Goal: Task Accomplishment & Management: Use online tool/utility

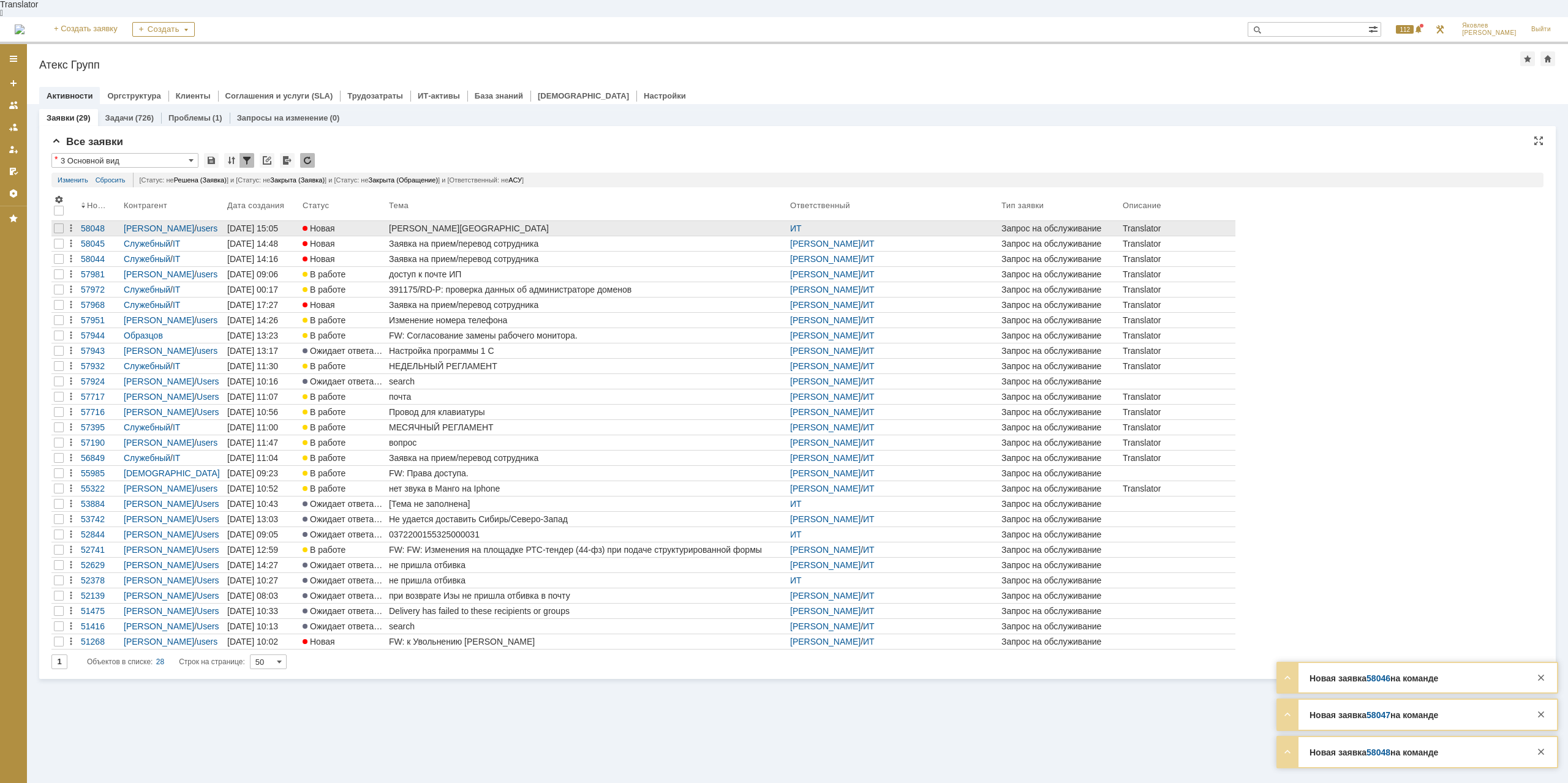
click at [416, 223] on div "[PERSON_NAME][GEOGRAPHIC_DATA]" at bounding box center [587, 228] width 396 height 10
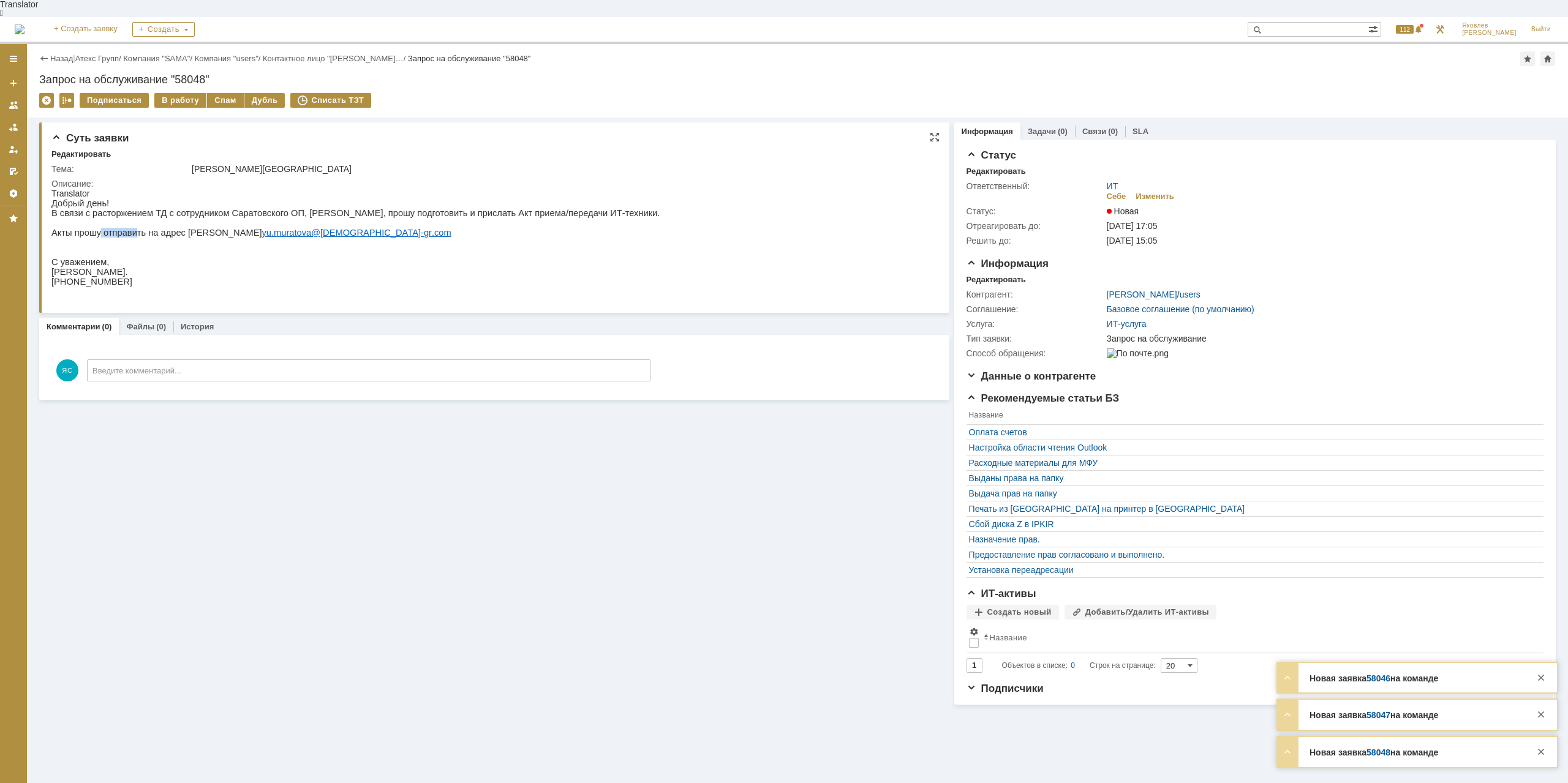
drag, startPoint x: 98, startPoint y: 225, endPoint x: 130, endPoint y: 225, distance: 32.0
click at [130, 228] on p "Акты прошу отправить на адрес [PERSON_NAME].[PERSON_NAME]@ atex - gr . com" at bounding box center [356, 232] width 608 height 10
click at [177, 228] on p "Акты прошу отправить на адрес [PERSON_NAME].[PERSON_NAME]@ atex - gr . com" at bounding box center [356, 232] width 608 height 10
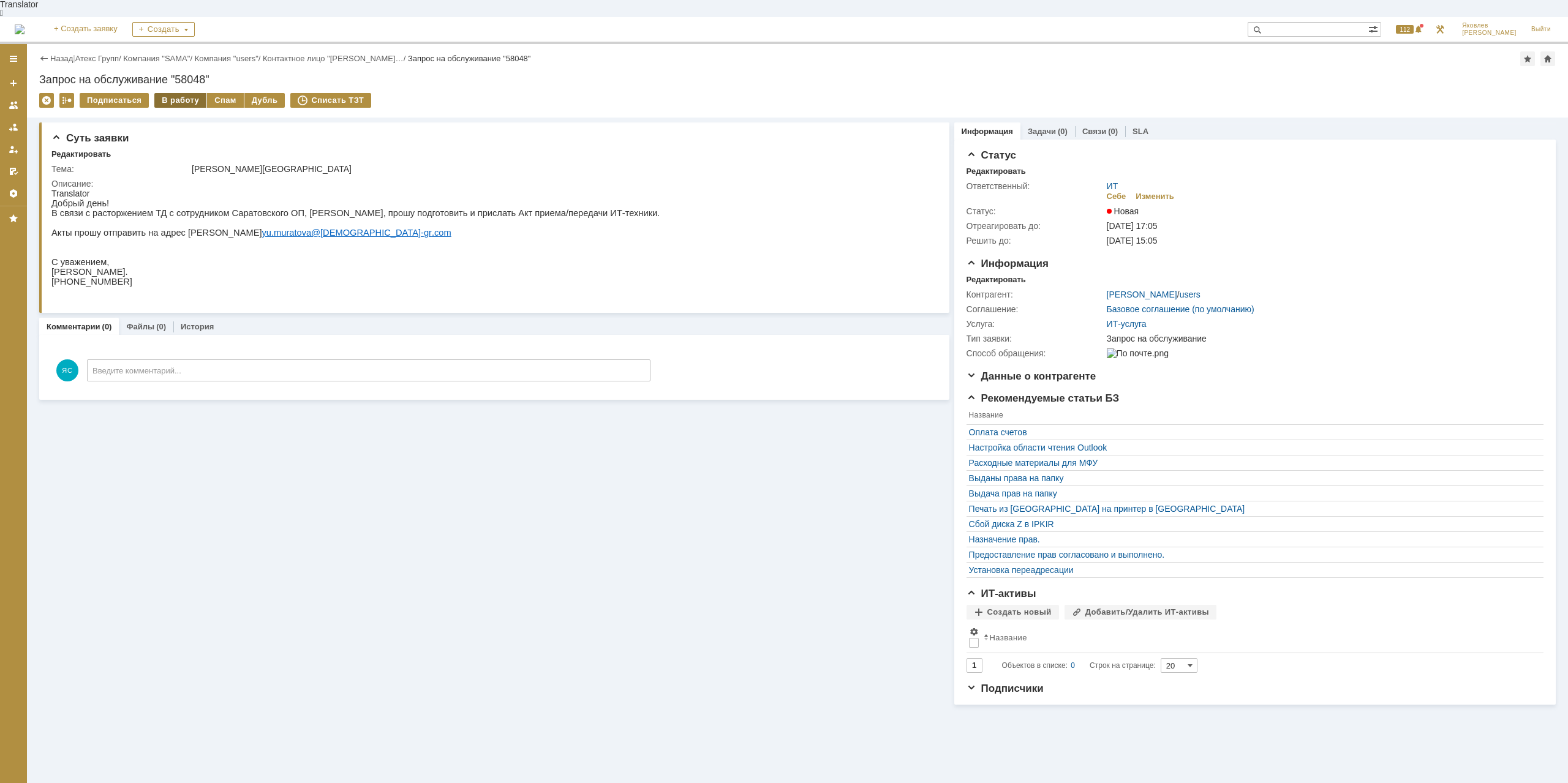
click at [174, 93] on div "В работу" at bounding box center [181, 100] width 52 height 15
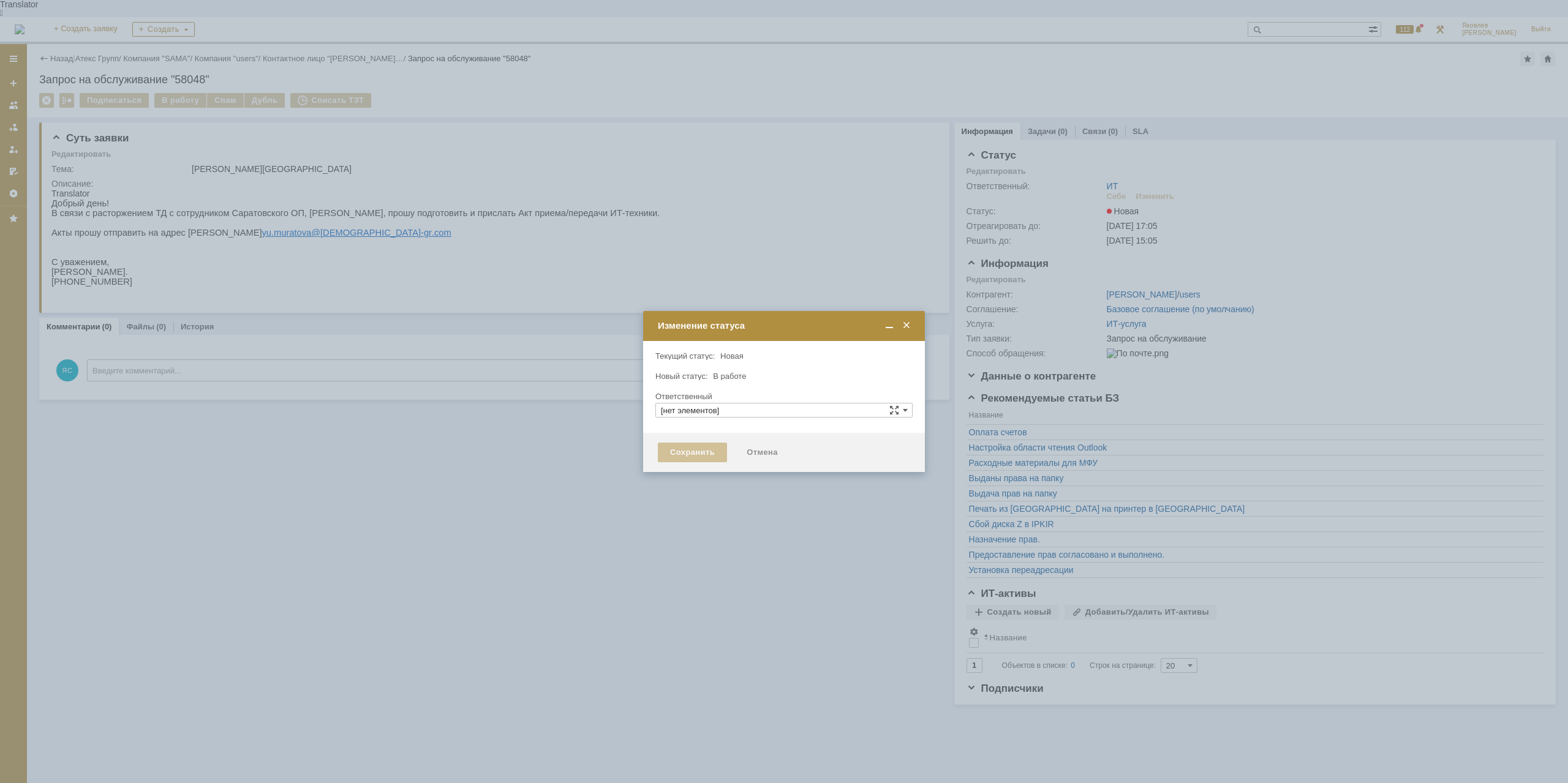
type input "ИТ"
type input "[PERSON_NAME]"
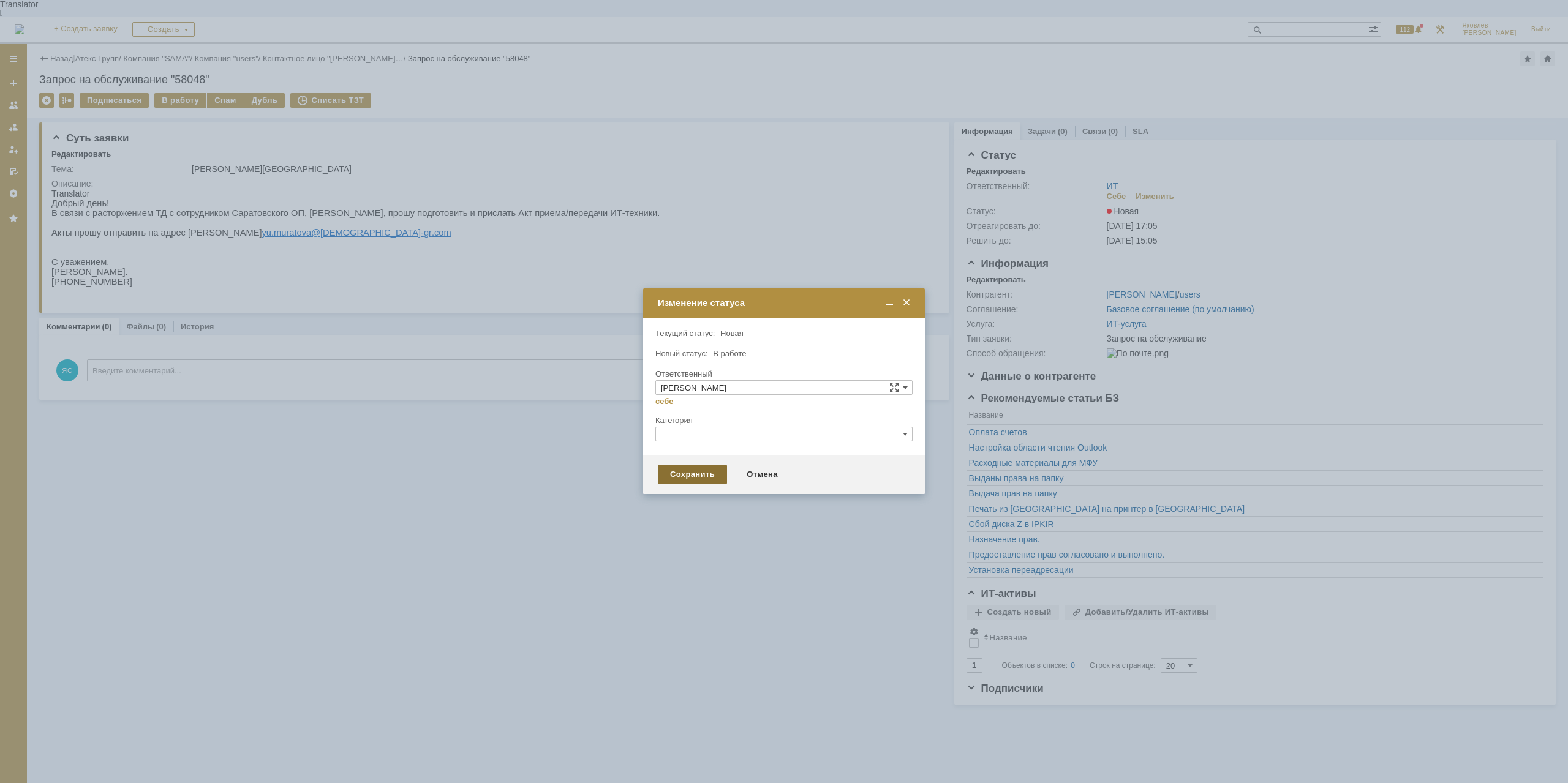
click at [682, 479] on div "Сохранить" at bounding box center [692, 474] width 69 height 20
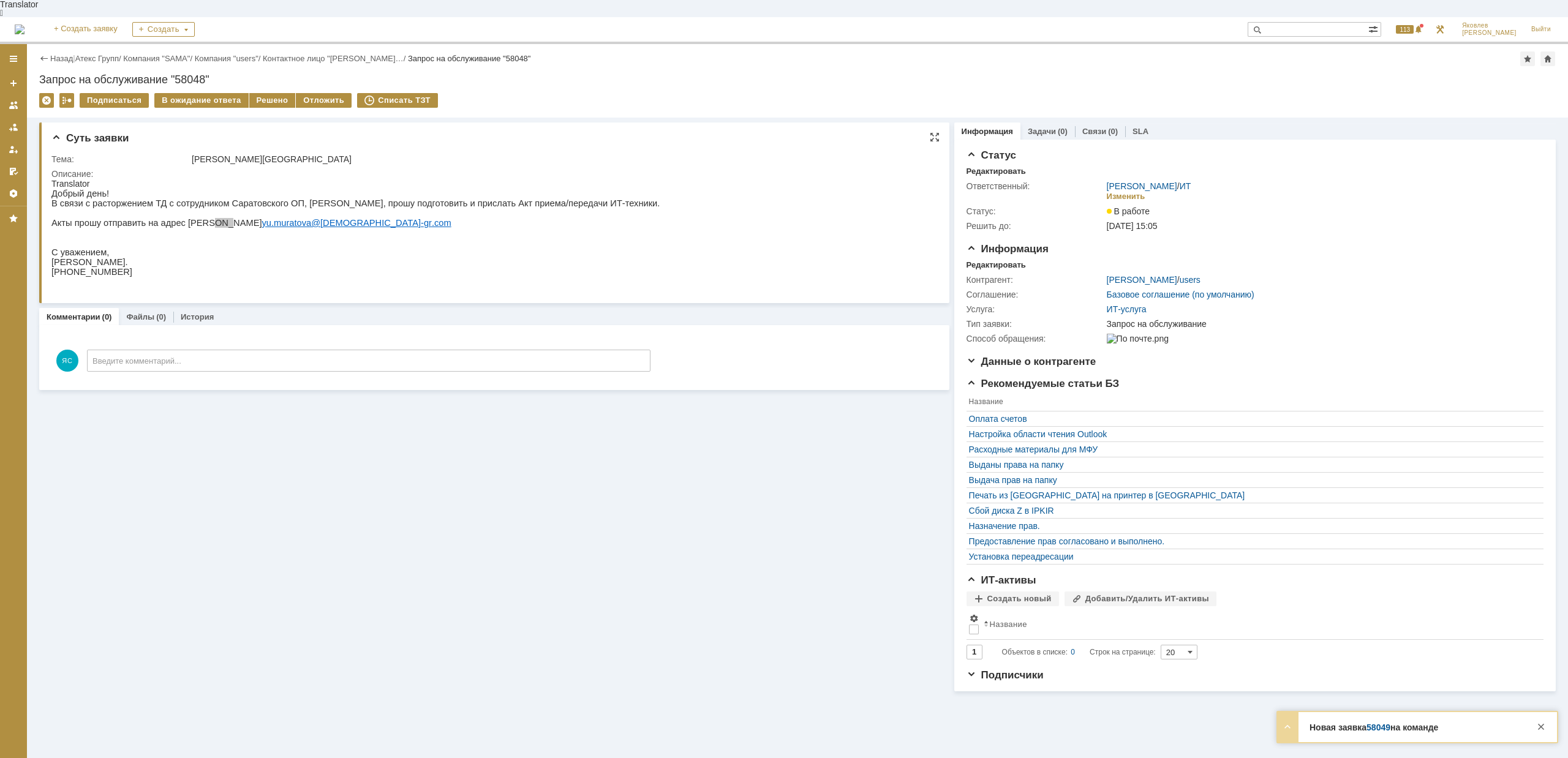
drag, startPoint x: 197, startPoint y: 218, endPoint x: 211, endPoint y: 218, distance: 14.0
click at [211, 218] on p "Акты прошу отправить на адрес [PERSON_NAME].[PERSON_NAME]@ atex - gr . com" at bounding box center [356, 222] width 608 height 10
click at [213, 218] on p "Акты прошу отправить на адрес [PERSON_NAME].[PERSON_NAME]@ atex - gr . com" at bounding box center [356, 222] width 608 height 10
drag, startPoint x: 91, startPoint y: 263, endPoint x: 100, endPoint y: 264, distance: 9.1
click at [100, 264] on span "[PERSON_NAME]." at bounding box center [90, 262] width 77 height 10
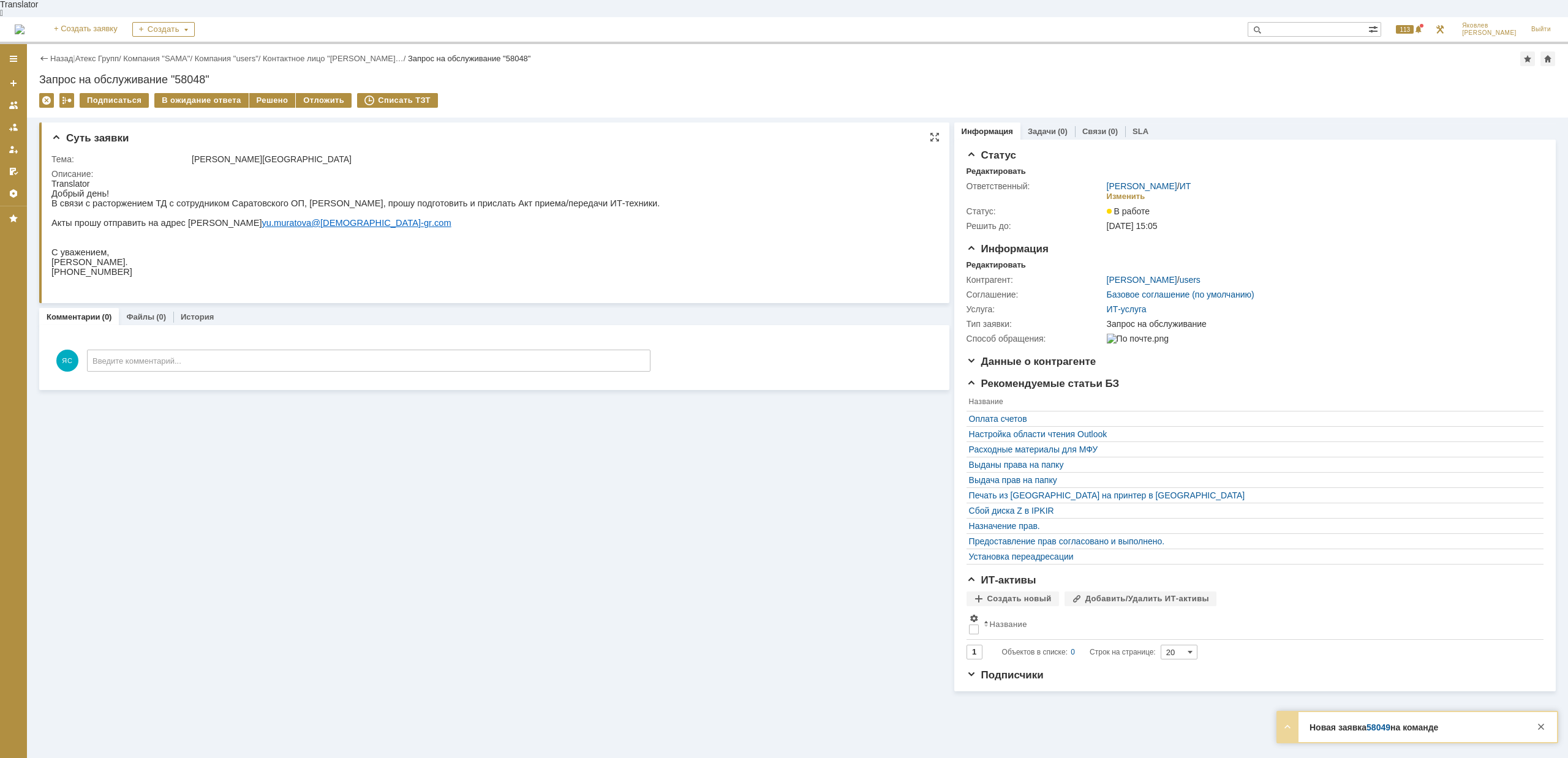
click at [253, 260] on p "[PERSON_NAME]." at bounding box center [356, 262] width 608 height 10
drag, startPoint x: 357, startPoint y: 197, endPoint x: 436, endPoint y: 197, distance: 79.0
click at [436, 198] on p "В связи с расторжением ТД с сотрудником Саратовского ОП, [PERSON_NAME], прошу п…" at bounding box center [356, 203] width 608 height 10
click at [452, 198] on p "В связи с расторжением ТД с сотрудником Саратовского ОП, [PERSON_NAME], прошу п…" at bounding box center [356, 203] width 608 height 10
drag, startPoint x: 488, startPoint y: 198, endPoint x: 538, endPoint y: 198, distance: 50.0
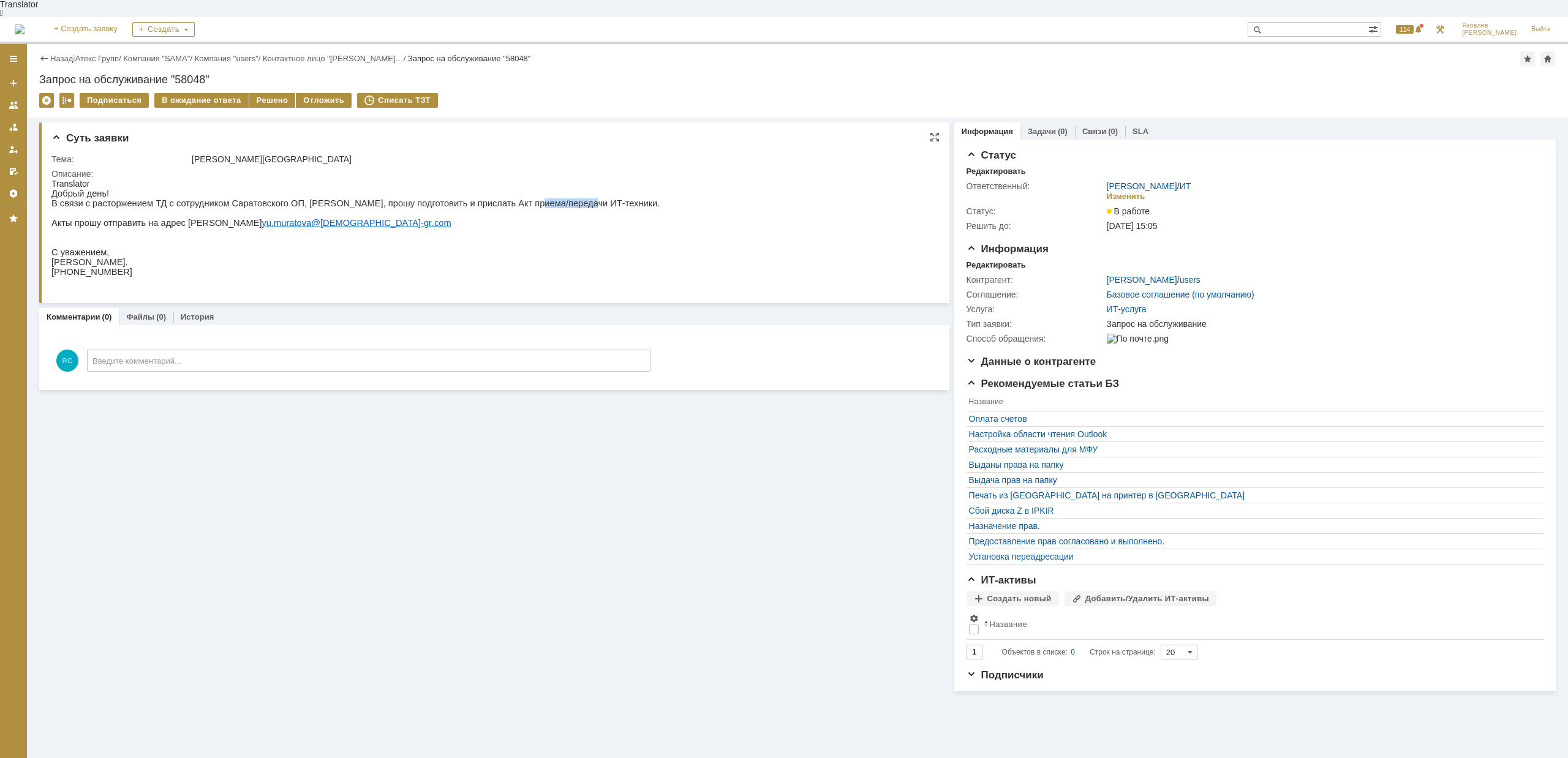
click at [538, 198] on p "В связи с расторжением ТД с сотрудником Саратовского ОП, [PERSON_NAME], прошу п…" at bounding box center [356, 203] width 608 height 10
drag, startPoint x: 128, startPoint y: 214, endPoint x: 147, endPoint y: 214, distance: 19.0
click at [146, 218] on p "Акты прошу отправить на адрес [PERSON_NAME].[PERSON_NAME]@ atex - gr . com" at bounding box center [356, 222] width 608 height 10
click at [147, 218] on p "Акты прошу отправить на адрес [PERSON_NAME].[PERSON_NAME]@ atex - gr . com" at bounding box center [356, 222] width 608 height 10
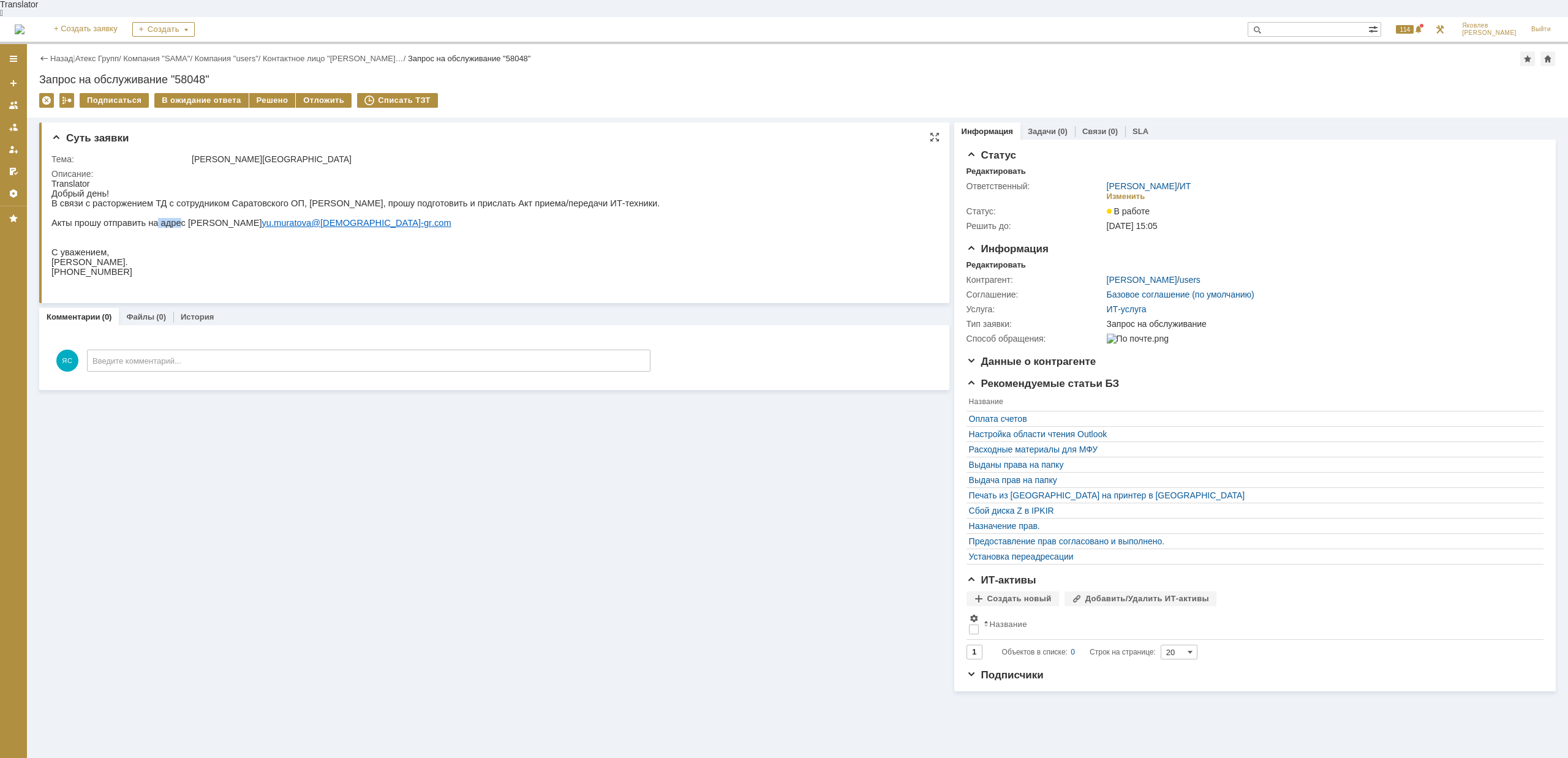
drag, startPoint x: 148, startPoint y: 214, endPoint x: 169, endPoint y: 214, distance: 21.0
click at [169, 218] on p "Акты прошу отправить на адрес [PERSON_NAME].[PERSON_NAME]@ atex - gr . com" at bounding box center [356, 222] width 608 height 10
drag, startPoint x: 211, startPoint y: 218, endPoint x: 198, endPoint y: 215, distance: 13.3
click at [210, 218] on p "Акты прошу отправить на адрес [PERSON_NAME].[PERSON_NAME]@ atex - gr . com" at bounding box center [356, 222] width 608 height 10
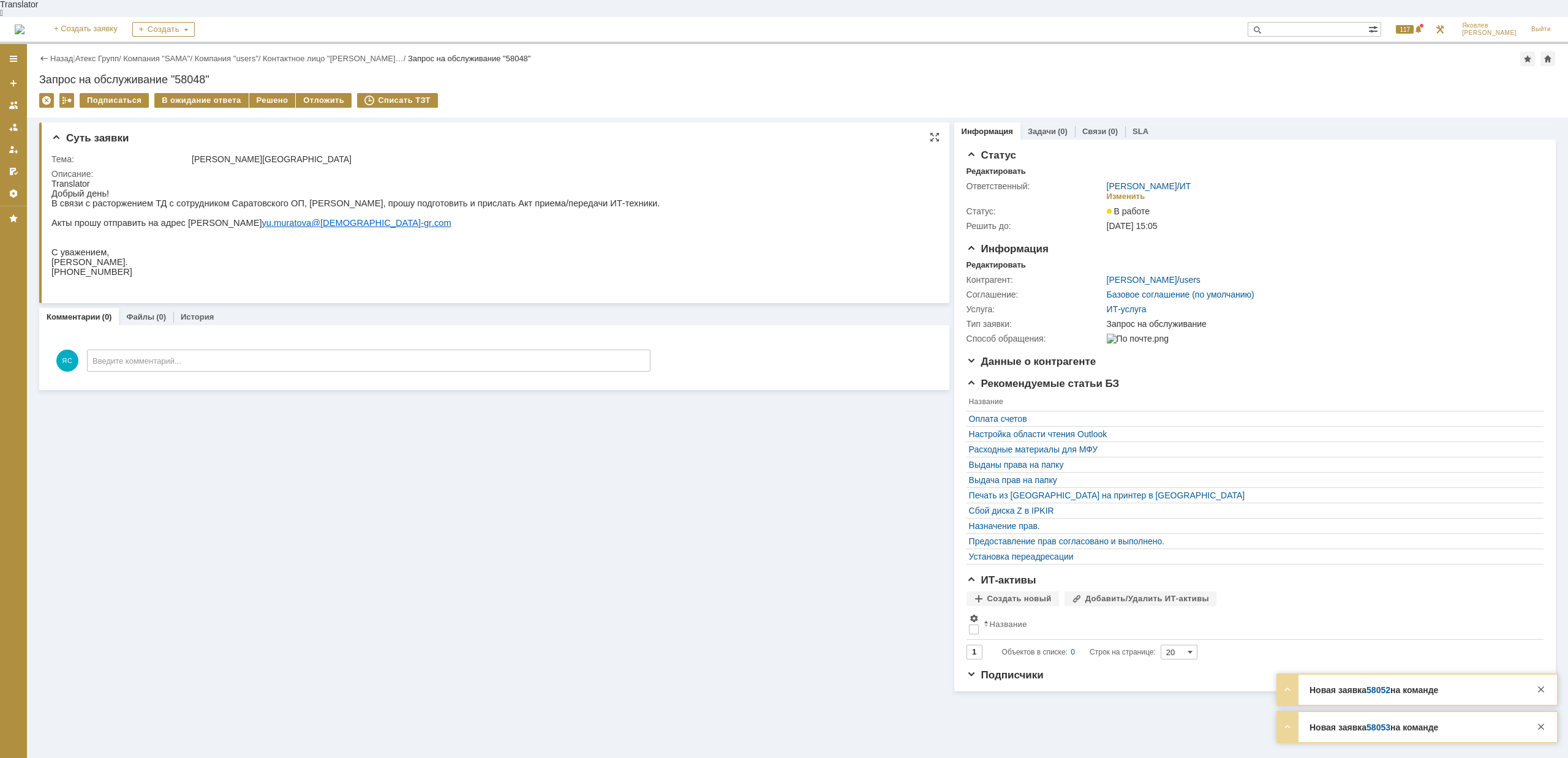
drag, startPoint x: 210, startPoint y: 201, endPoint x: 248, endPoint y: 201, distance: 38.0
click at [248, 208] on p at bounding box center [363, 212] width 594 height 10
click at [334, 198] on p "В связи с расторжением ТД с сотрудником Саратовского ОП, [PERSON_NAME], прошу п…" at bounding box center [356, 203] width 608 height 10
drag, startPoint x: 201, startPoint y: 193, endPoint x: 237, endPoint y: 193, distance: 36.0
click at [237, 198] on p "В связи с расторжением ТД с сотрудником Саратовского ОП, [PERSON_NAME], прошу п…" at bounding box center [356, 203] width 608 height 10
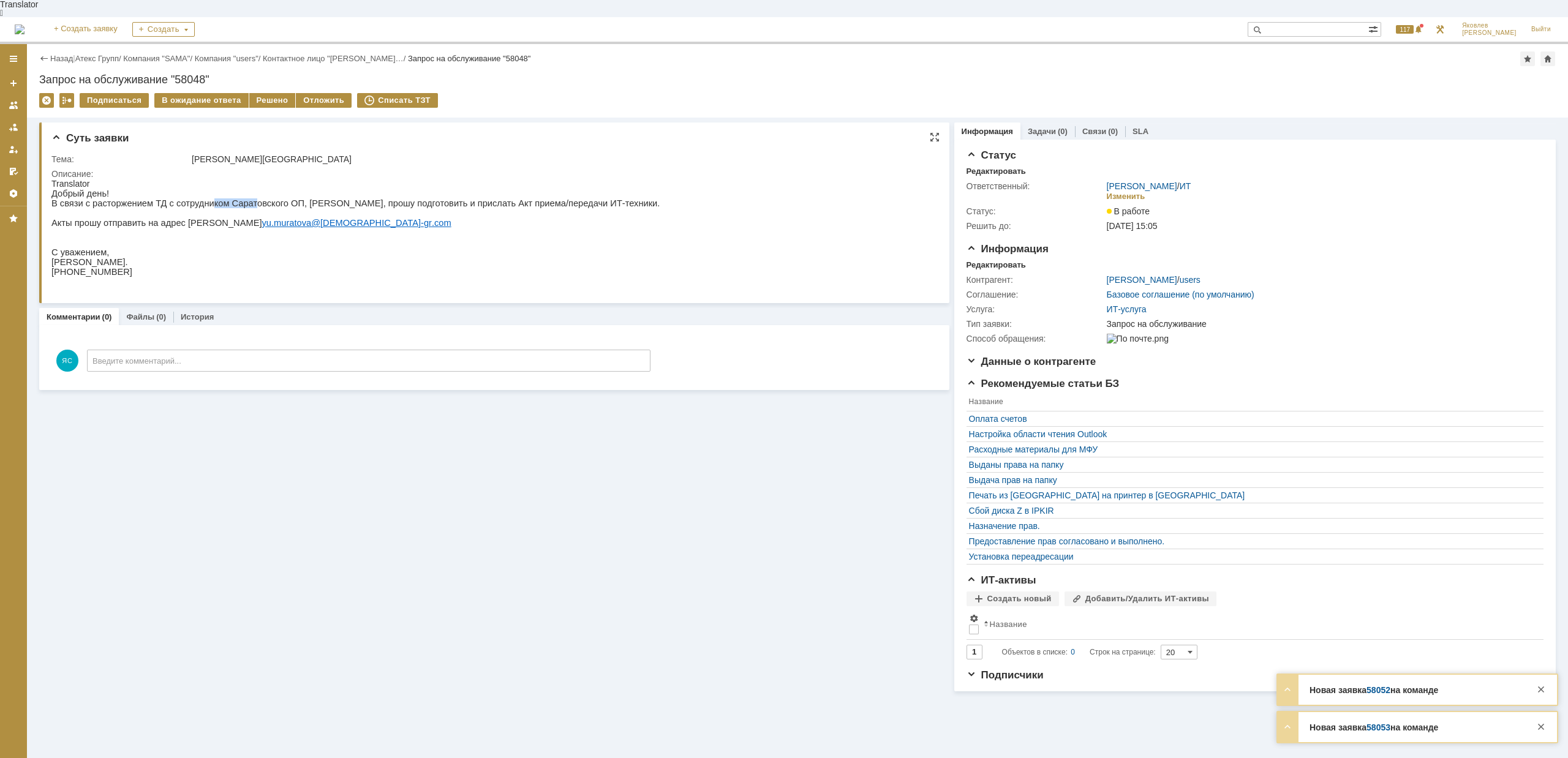
click at [237, 198] on p "В связи с расторжением ТД с сотрудником Саратовского ОП, [PERSON_NAME], прошу п…" at bounding box center [356, 203] width 608 height 10
drag, startPoint x: 248, startPoint y: 195, endPoint x: 292, endPoint y: 193, distance: 44.0
click at [292, 198] on p "В связи с расторжением ТД с сотрудником Саратовского ОП, [PERSON_NAME], прошу п…" at bounding box center [356, 203] width 608 height 10
drag, startPoint x: 177, startPoint y: 193, endPoint x: 236, endPoint y: 193, distance: 59.0
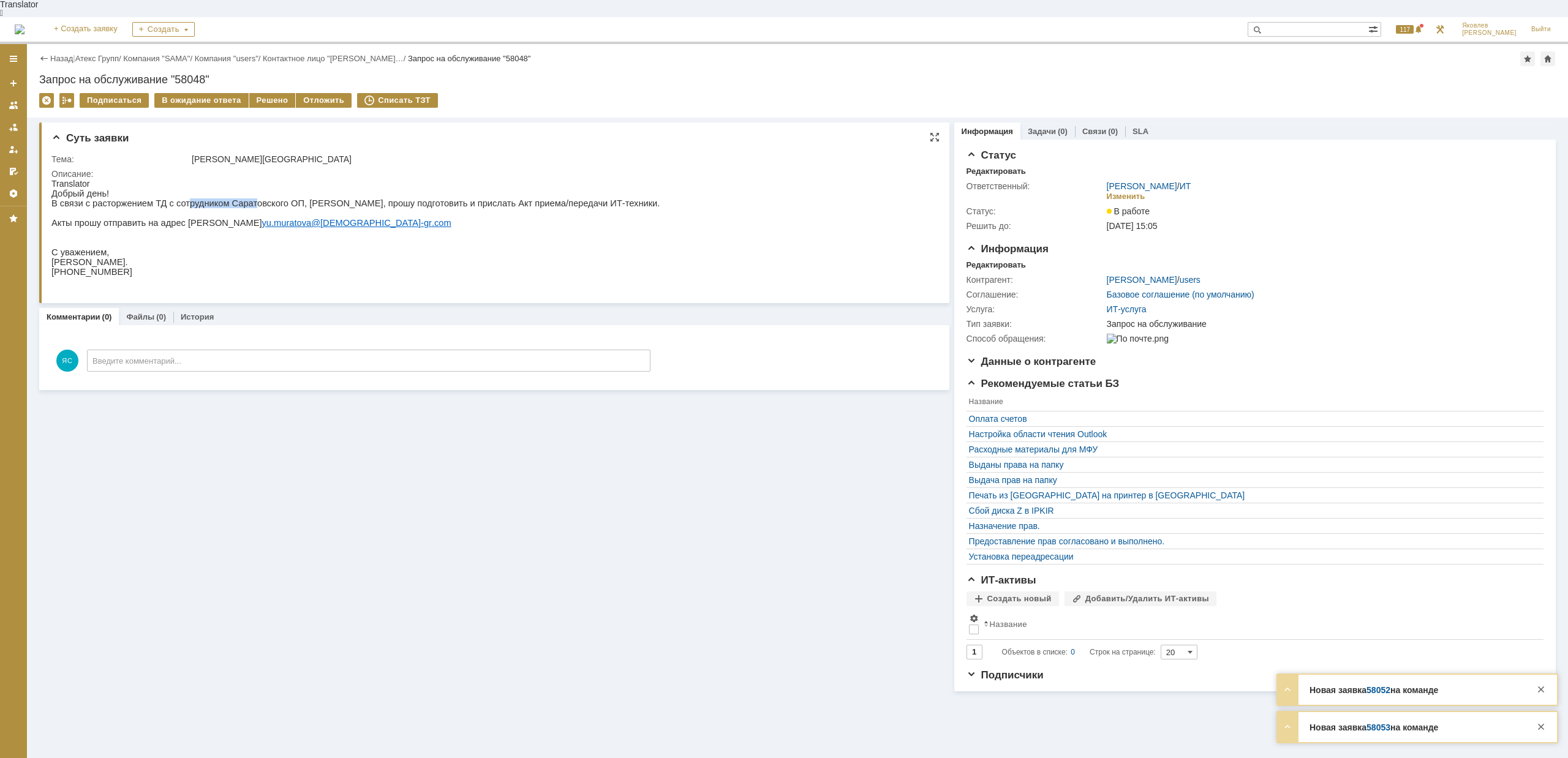
click at [236, 198] on p "В связи с расторжением ТД с сотрудником Саратовского ОП, [PERSON_NAME], прошу п…" at bounding box center [356, 203] width 608 height 10
drag, startPoint x: 435, startPoint y: 188, endPoint x: 483, endPoint y: 193, distance: 48.3
click at [486, 194] on div "Добрый день! В связи с расторжением ТД с сотрудником Саратовского ОП, [PERSON_N…" at bounding box center [356, 237] width 608 height 98
click at [486, 198] on p "В связи с расторжением ТД с сотрудником Саратовского ОП, [PERSON_NAME], прошу п…" at bounding box center [356, 203] width 608 height 10
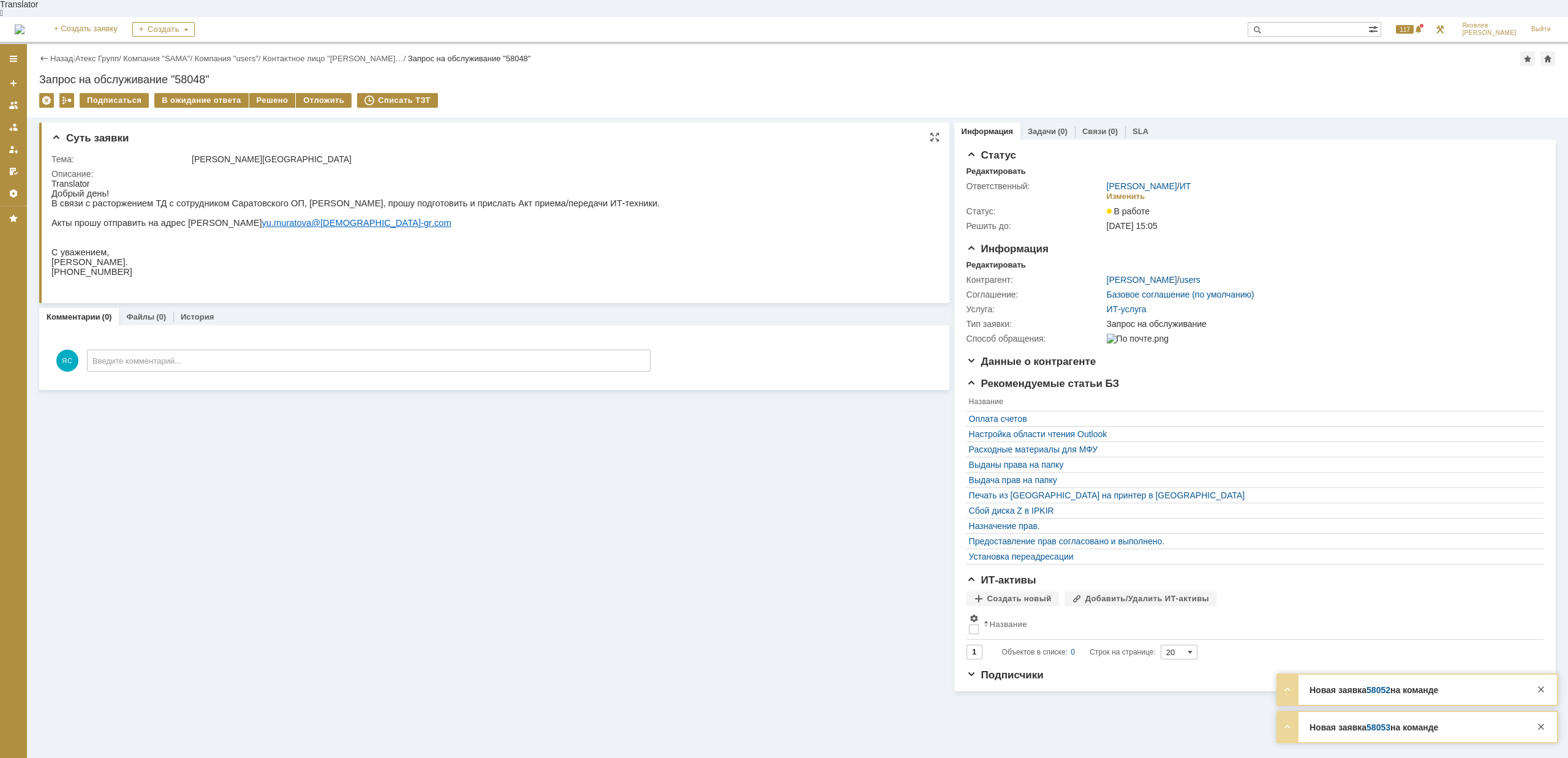
click at [154, 218] on p "Акты прошу отправить на адрес [PERSON_NAME].[PERSON_NAME]@ atex - gr . com" at bounding box center [356, 222] width 608 height 10
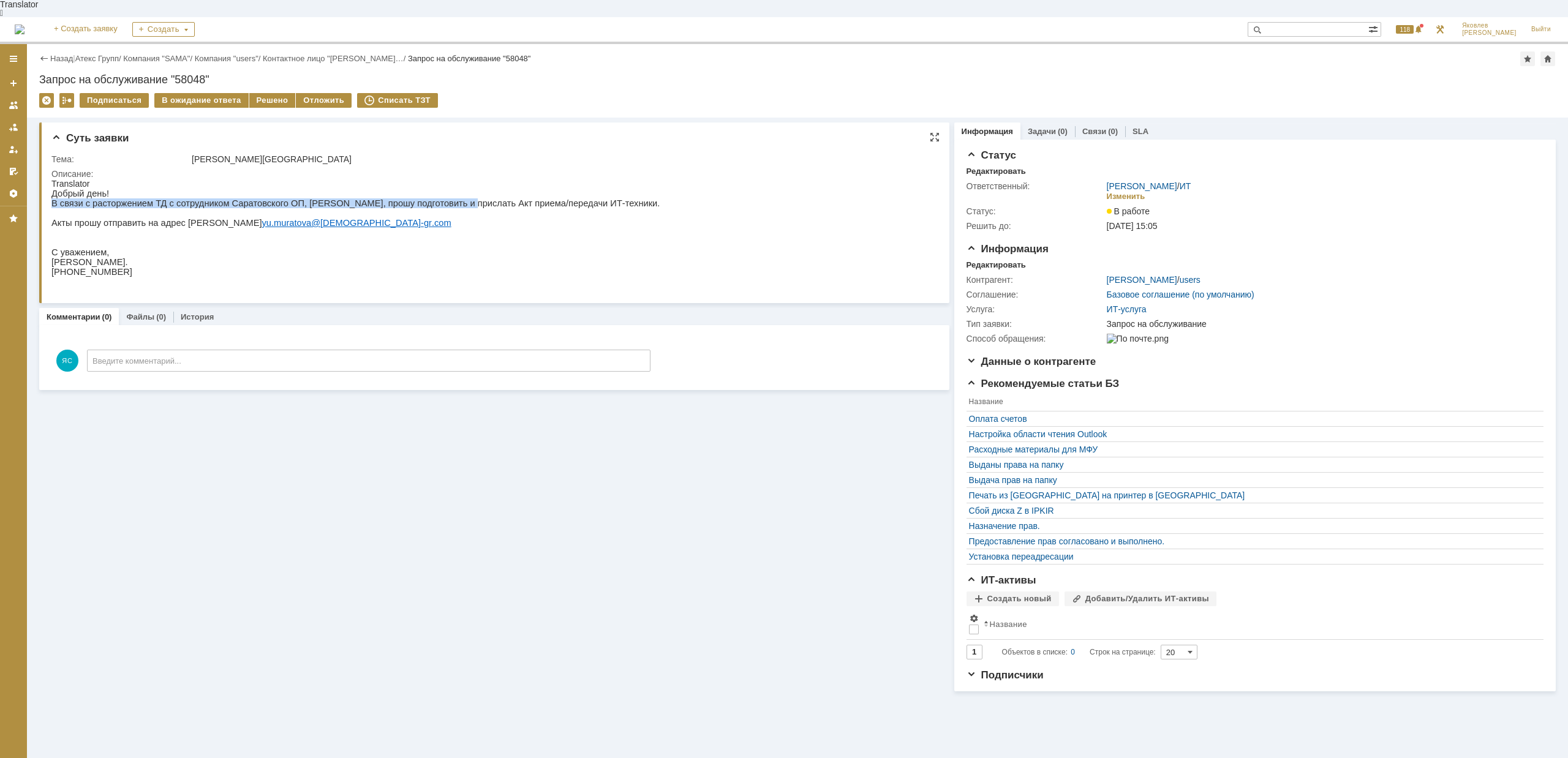
drag, startPoint x: 356, startPoint y: 189, endPoint x: 430, endPoint y: 198, distance: 74.5
click at [430, 198] on div "Добрый день! В связи с расторжением ТД с сотрудником Саратовского ОП, [PERSON_N…" at bounding box center [356, 237] width 608 height 98
click at [444, 198] on p "В связи с расторжением ТД с сотрудником Саратовского ОП, [PERSON_NAME], прошу п…" at bounding box center [356, 203] width 608 height 10
drag, startPoint x: 531, startPoint y: 201, endPoint x: 510, endPoint y: 197, distance: 21.4
click at [510, 197] on div "Добрый день! В связи с расторжением ТД с сотрудником Саратовского ОП, [PERSON_N…" at bounding box center [356, 237] width 608 height 98
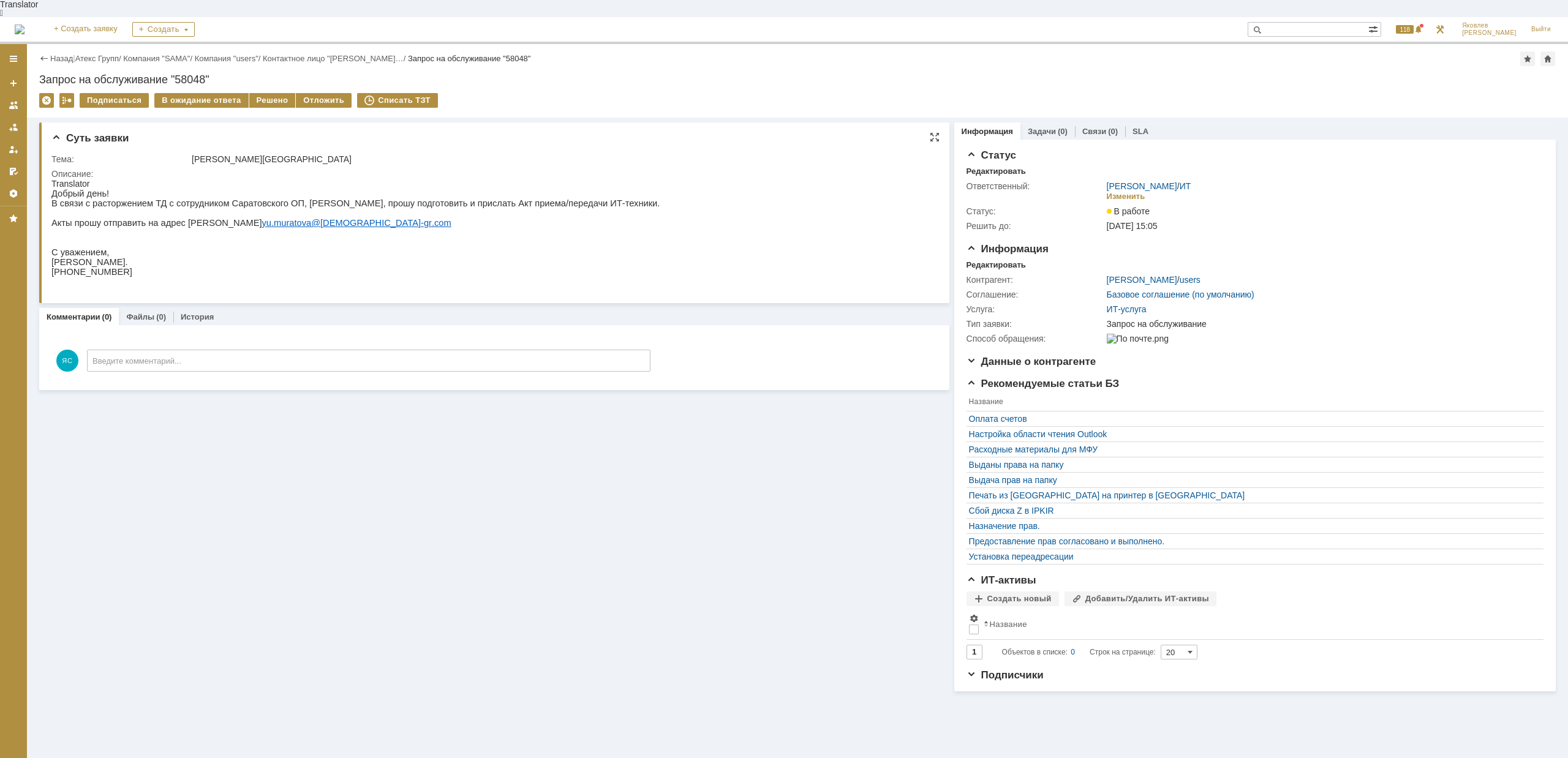
click at [510, 198] on p "В связи с расторжением ТД с сотрудником Саратовского ОП, [PERSON_NAME], прошу п…" at bounding box center [356, 203] width 608 height 10
drag, startPoint x: 124, startPoint y: 221, endPoint x: 173, endPoint y: 221, distance: 49.0
click at [173, 221] on p "Акты прошу отправить на адрес [PERSON_NAME].[PERSON_NAME]@ atex - gr . com" at bounding box center [356, 222] width 608 height 10
click at [176, 218] on p "Акты прошу отправить на адрес [PERSON_NAME].[PERSON_NAME]@ atex - gr . com" at bounding box center [356, 222] width 608 height 10
drag, startPoint x: 196, startPoint y: 218, endPoint x: 158, endPoint y: 215, distance: 38.1
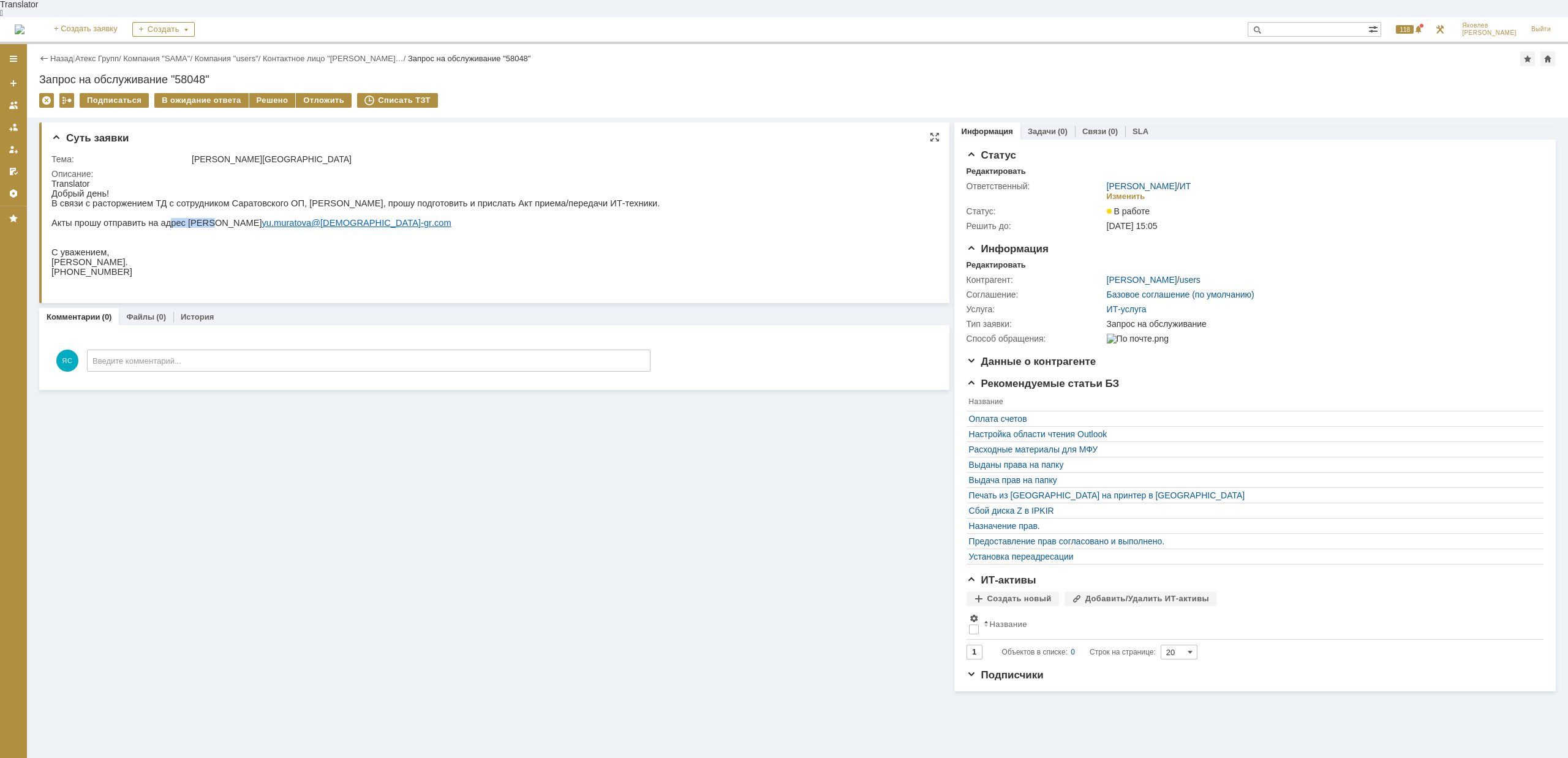
click at [158, 218] on p "Акты прошу отправить на адрес [PERSON_NAME].[PERSON_NAME]@ atex - gr . com" at bounding box center [356, 222] width 608 height 10
drag, startPoint x: 137, startPoint y: 218, endPoint x: 175, endPoint y: 218, distance: 38.0
click at [175, 218] on p "Акты прошу отправить на адрес [PERSON_NAME].[PERSON_NAME]@ atex - gr . com" at bounding box center [356, 222] width 608 height 10
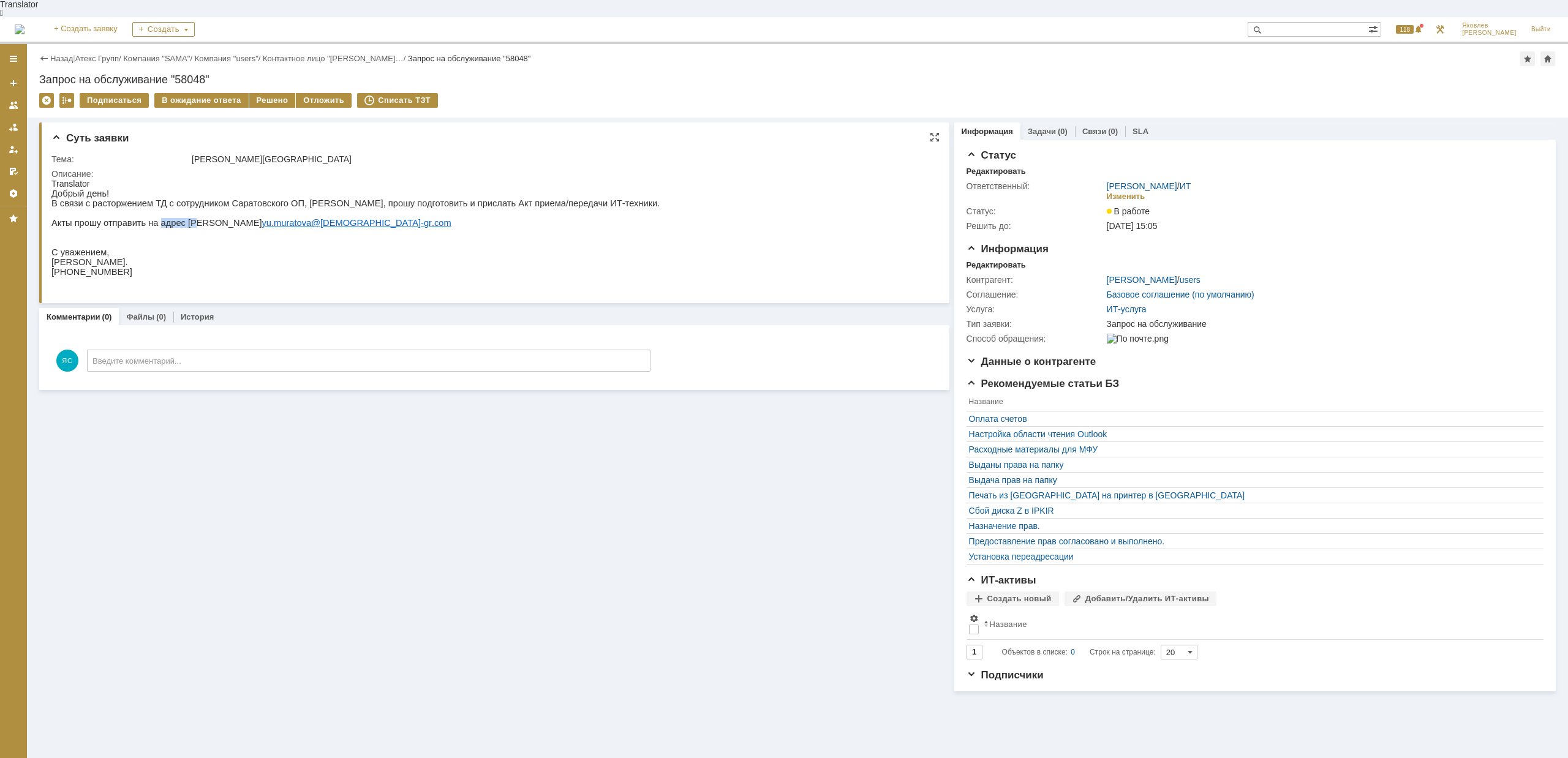
drag, startPoint x: 153, startPoint y: 214, endPoint x: 183, endPoint y: 214, distance: 30.0
click at [183, 218] on p "Акты прошу отправить на адрес [PERSON_NAME].[PERSON_NAME]@ atex - gr . com" at bounding box center [356, 222] width 608 height 10
click at [227, 218] on p "Акты прошу отправить на адрес [PERSON_NAME].[PERSON_NAME]@ atex - gr . com" at bounding box center [356, 222] width 608 height 10
drag, startPoint x: 181, startPoint y: 218, endPoint x: 199, endPoint y: 218, distance: 18.0
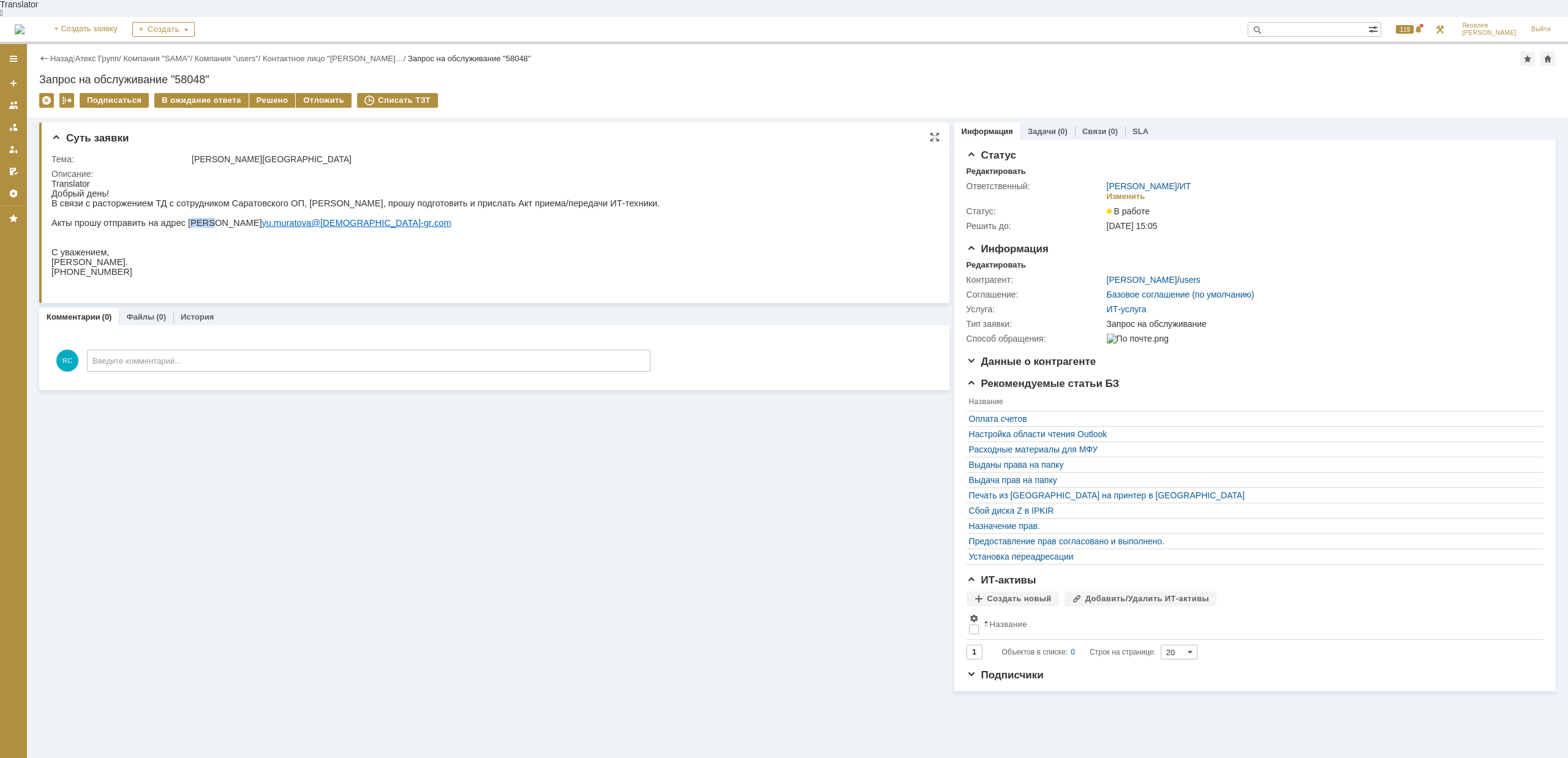
click at [199, 218] on p "Акты прошу отправить на адрес [PERSON_NAME].[PERSON_NAME]@ atex - gr . com" at bounding box center [356, 222] width 608 height 10
drag, startPoint x: 222, startPoint y: 217, endPoint x: 180, endPoint y: 217, distance: 42.0
click at [180, 218] on p "Акты прошу отправить на адрес [PERSON_NAME].[PERSON_NAME]@ atex - gr . com" at bounding box center [356, 222] width 608 height 10
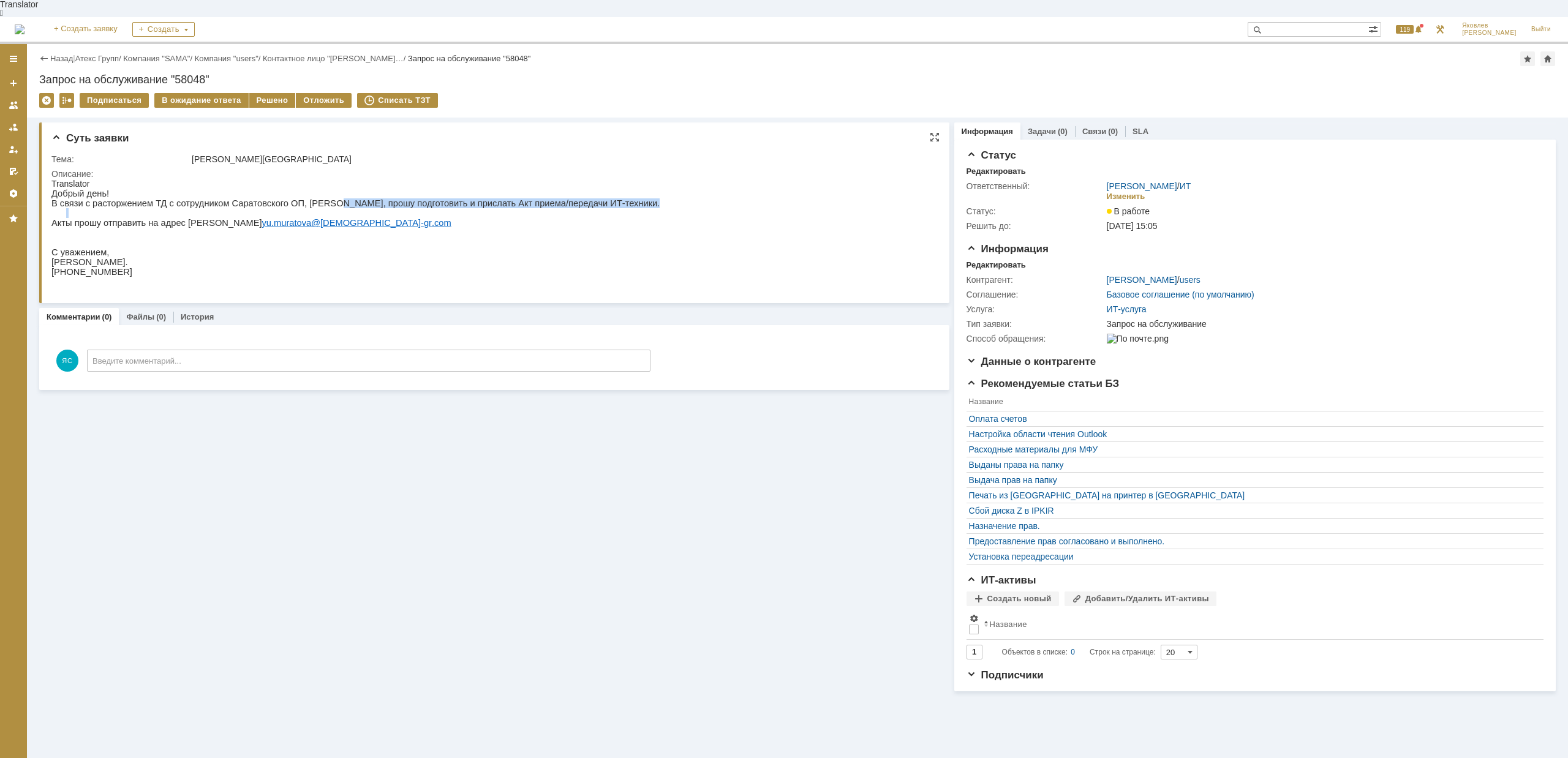
click at [308, 195] on div "Добрый день! В связи с расторжением ТД с сотрудником Саратовского ОП, [PERSON_N…" at bounding box center [356, 237] width 608 height 98
click at [315, 198] on p "В связи с расторжением ТД с сотрудником Саратовского ОП, [PERSON_NAME], прошу п…" at bounding box center [356, 203] width 608 height 10
drag, startPoint x: 427, startPoint y: 198, endPoint x: 337, endPoint y: 197, distance: 90.0
click at [337, 198] on p "В связи с расторжением ТД с сотрудником Саратовского ОП, [PERSON_NAME], прошу п…" at bounding box center [356, 203] width 608 height 10
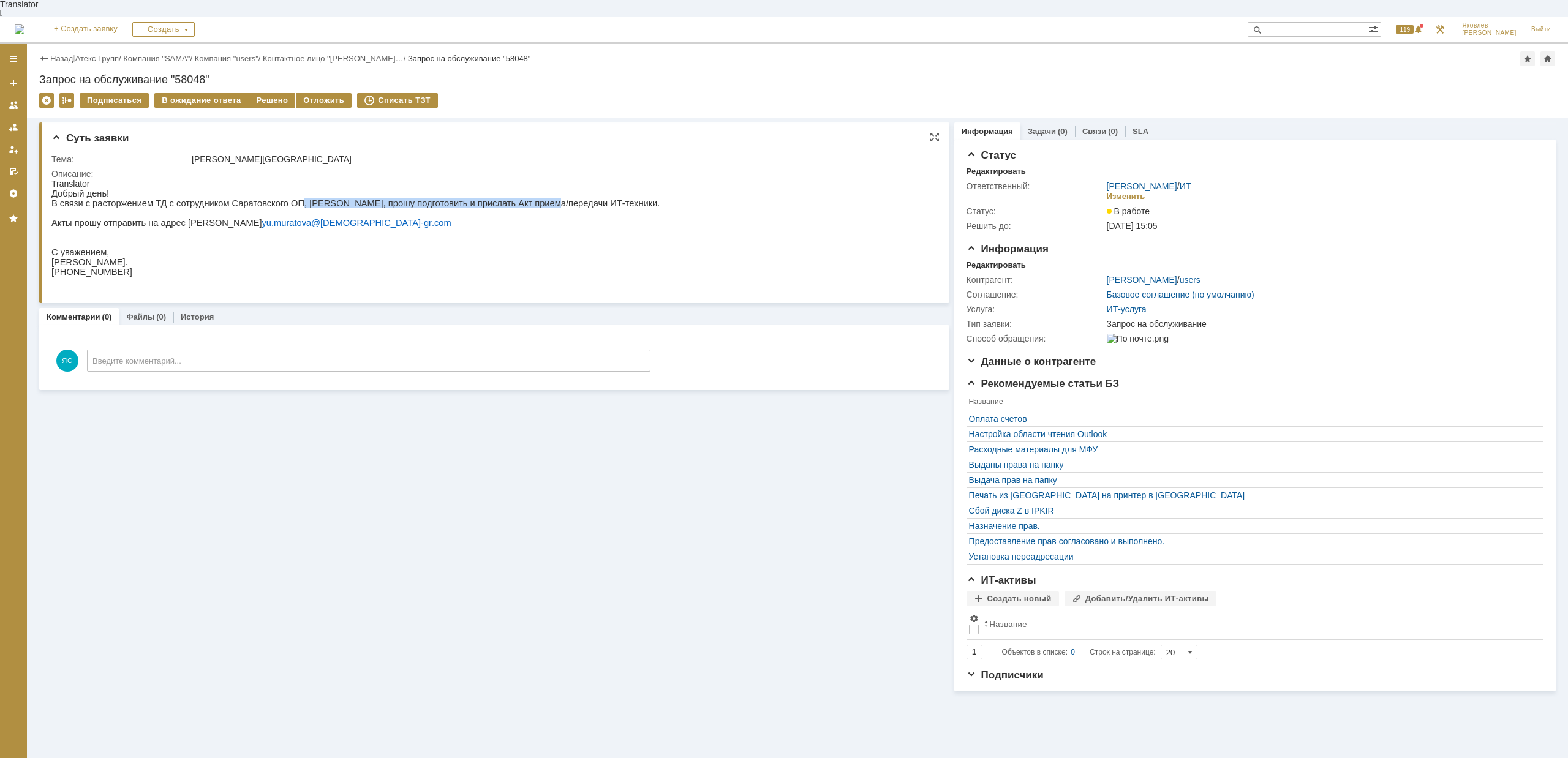
drag, startPoint x: 278, startPoint y: 198, endPoint x: 499, endPoint y: 198, distance: 221.0
click at [499, 198] on p "В связи с расторжением ТД с сотрудником Саратовского ОП, [PERSON_NAME], прошу п…" at bounding box center [356, 203] width 608 height 10
drag, startPoint x: 501, startPoint y: 198, endPoint x: 581, endPoint y: 204, distance: 80.2
click at [502, 198] on p "В связи с расторжением ТД с сотрудником Саратовского ОП, [PERSON_NAME], прошу п…" at bounding box center [356, 203] width 608 height 10
drag, startPoint x: 613, startPoint y: 197, endPoint x: 82, endPoint y: 197, distance: 531.0
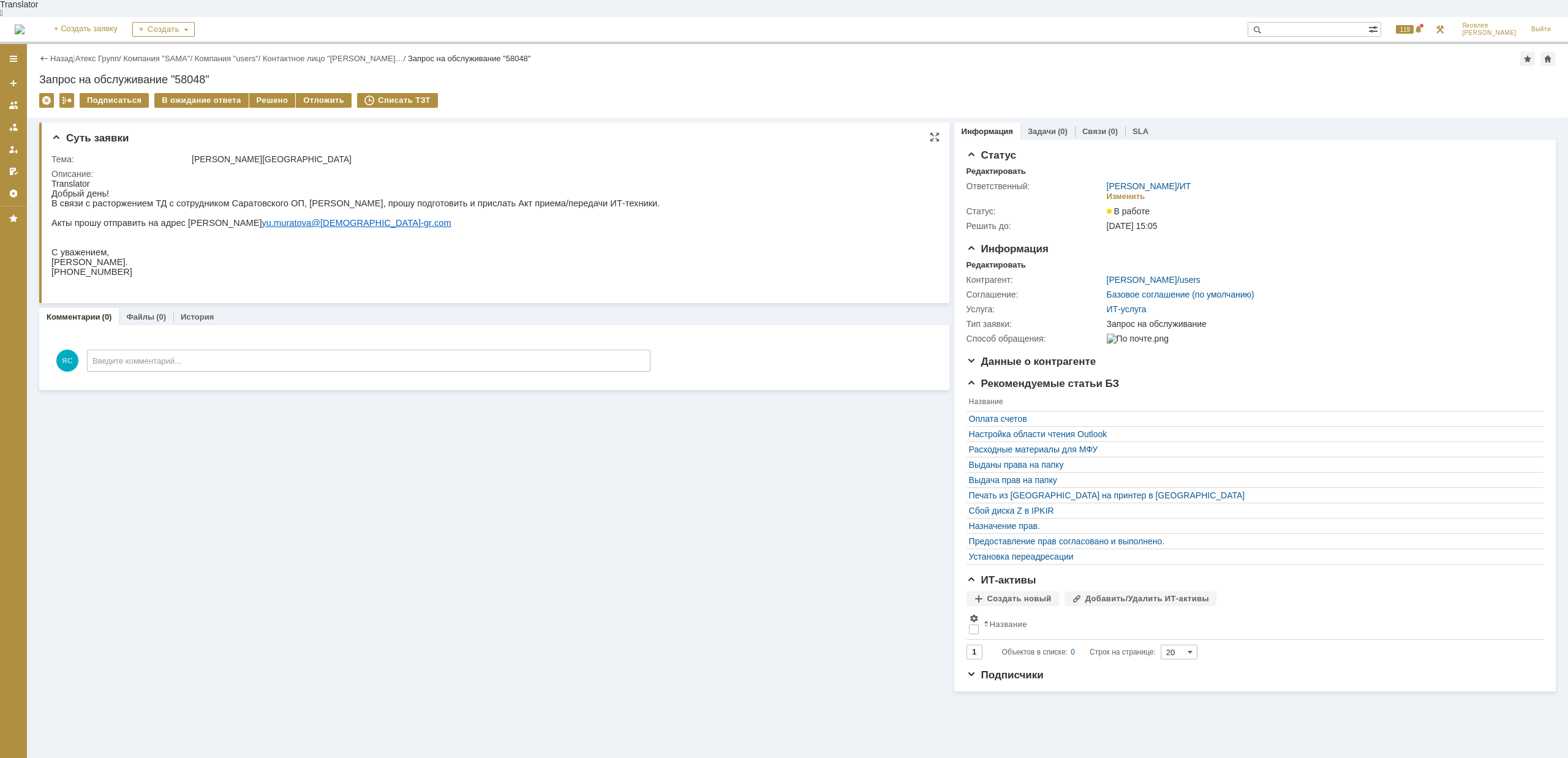
click at [82, 197] on html "Translator Добрый день! В связи с расторжением ТД с сотрудником Саратовского ОП…" at bounding box center [491, 232] width 878 height 108
click at [82, 198] on p "В связи с расторжением ТД с сотрудником Саратовского ОП, [PERSON_NAME], прошу п…" at bounding box center [356, 203] width 608 height 10
